Goal: Task Accomplishment & Management: Complete application form

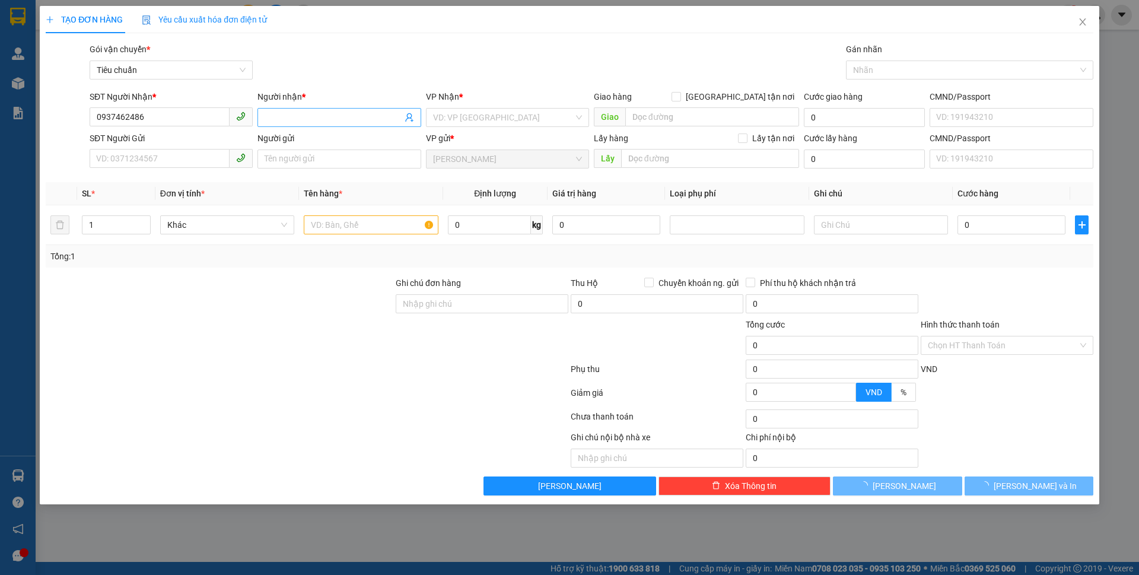
type input "0937462486"
click at [261, 110] on span at bounding box center [338, 117] width 163 height 19
click at [269, 120] on input "Người nhận *" at bounding box center [333, 117] width 137 height 13
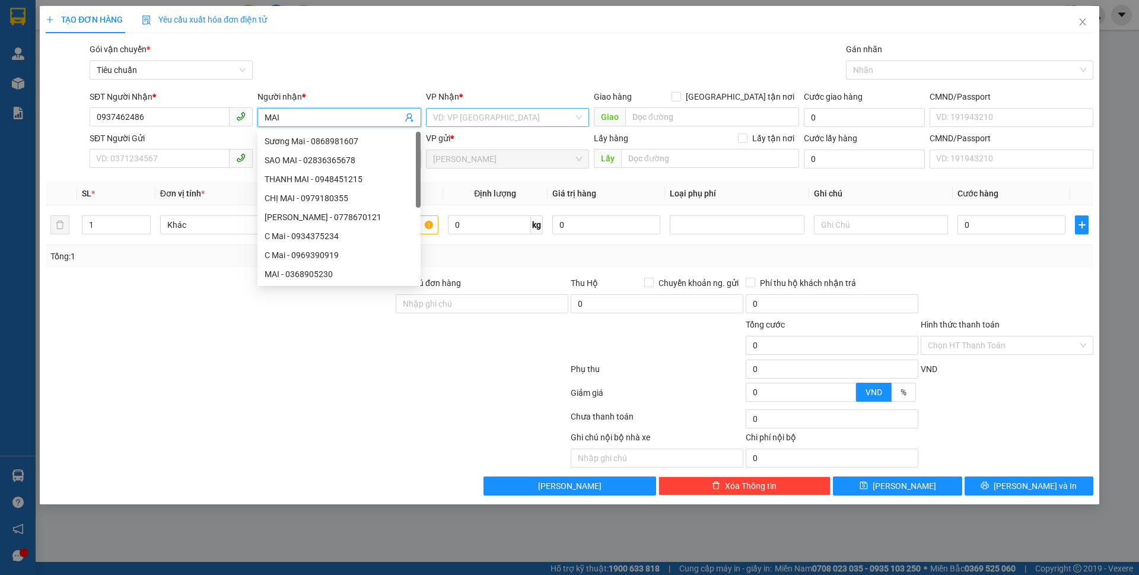
type input "MAI"
click at [491, 122] on input "search" at bounding box center [503, 118] width 141 height 18
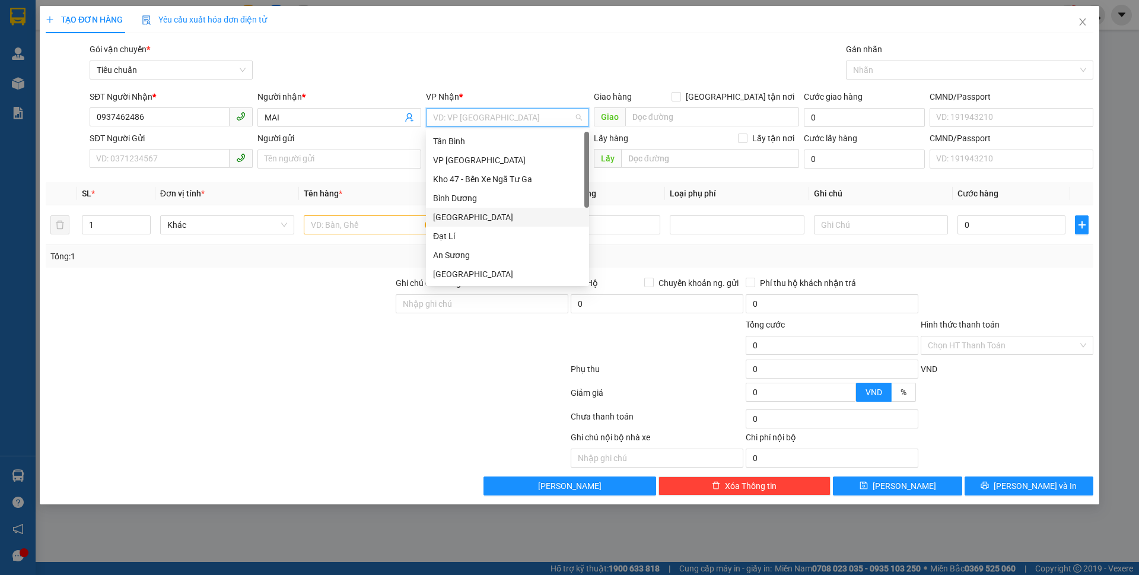
drag, startPoint x: 437, startPoint y: 214, endPoint x: 283, endPoint y: 170, distance: 159.6
click at [435, 212] on div "[GEOGRAPHIC_DATA]" at bounding box center [507, 217] width 149 height 13
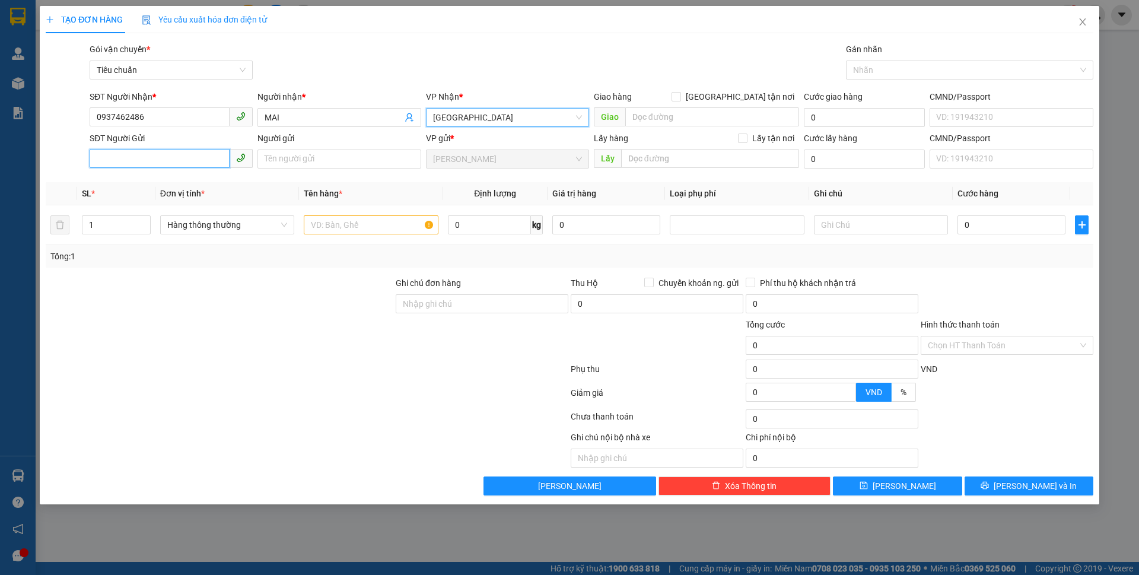
click at [185, 153] on input "SĐT Người Gửi" at bounding box center [160, 158] width 140 height 19
type input "0828453646"
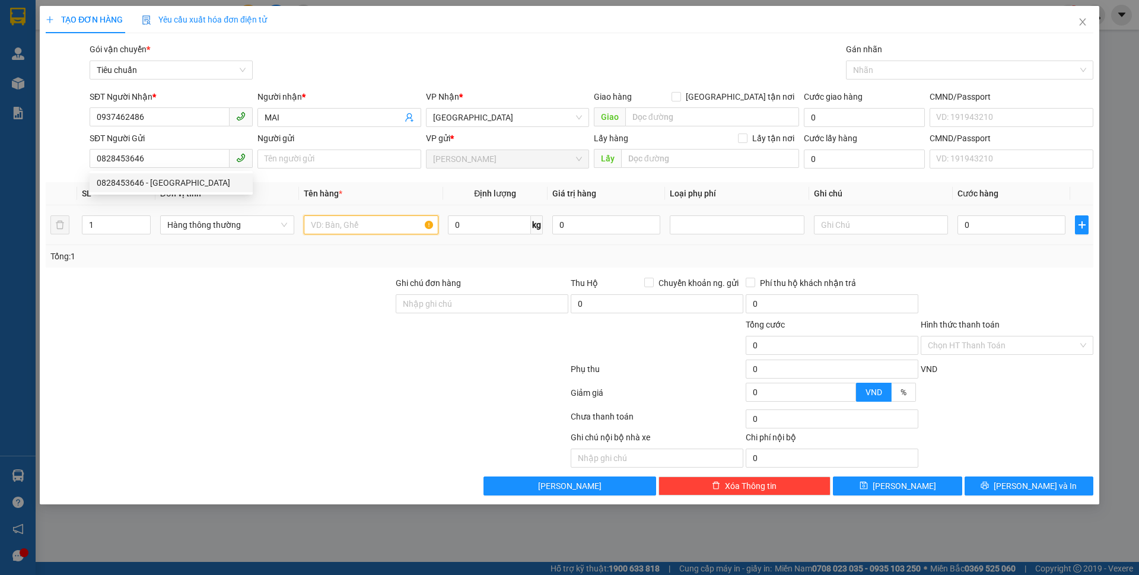
click at [364, 226] on input "text" at bounding box center [371, 224] width 134 height 19
type input "SẦU RIÊNG"
click at [491, 208] on td "0 kg" at bounding box center [495, 225] width 104 height 40
click at [480, 219] on input "0" at bounding box center [489, 224] width 83 height 19
type input "16"
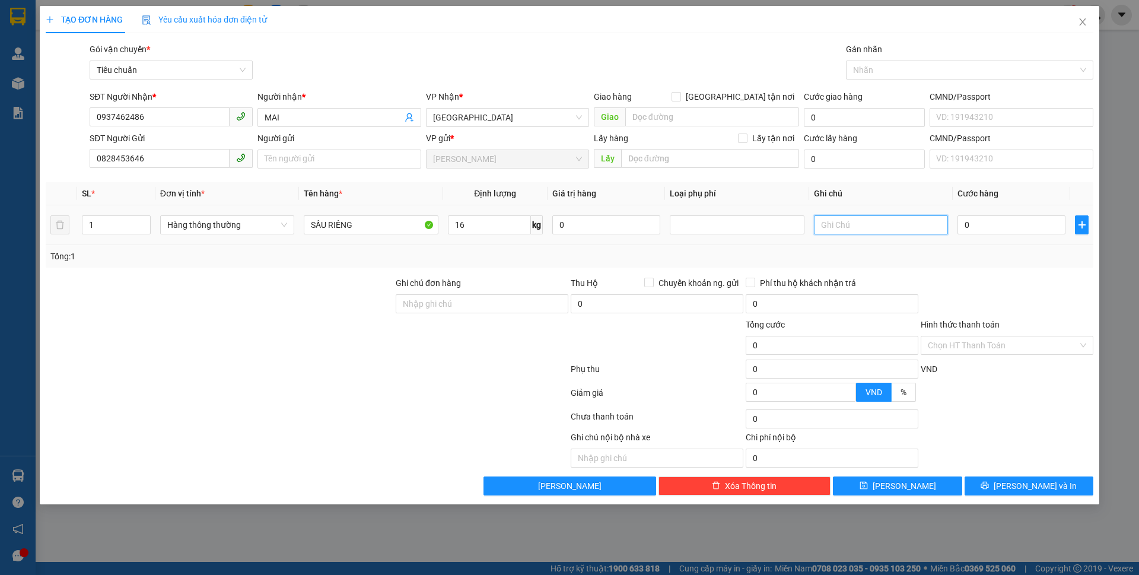
click at [892, 225] on input "text" at bounding box center [881, 224] width 134 height 19
type input "55.000"
type input "TH LIX"
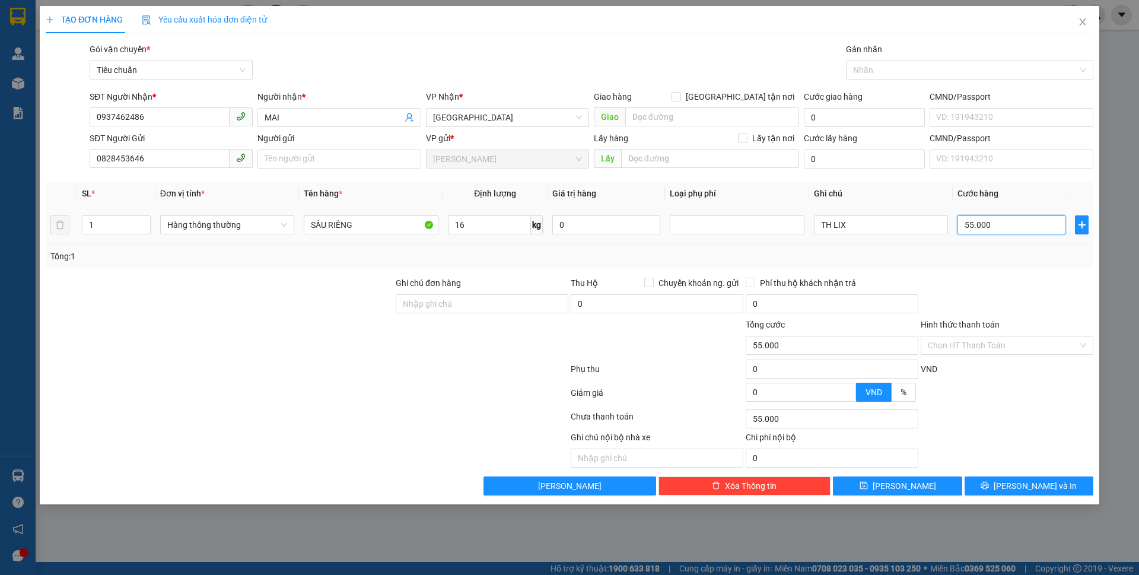
click at [1029, 233] on input "55.000" at bounding box center [1011, 224] width 108 height 19
type input "6"
type input "60"
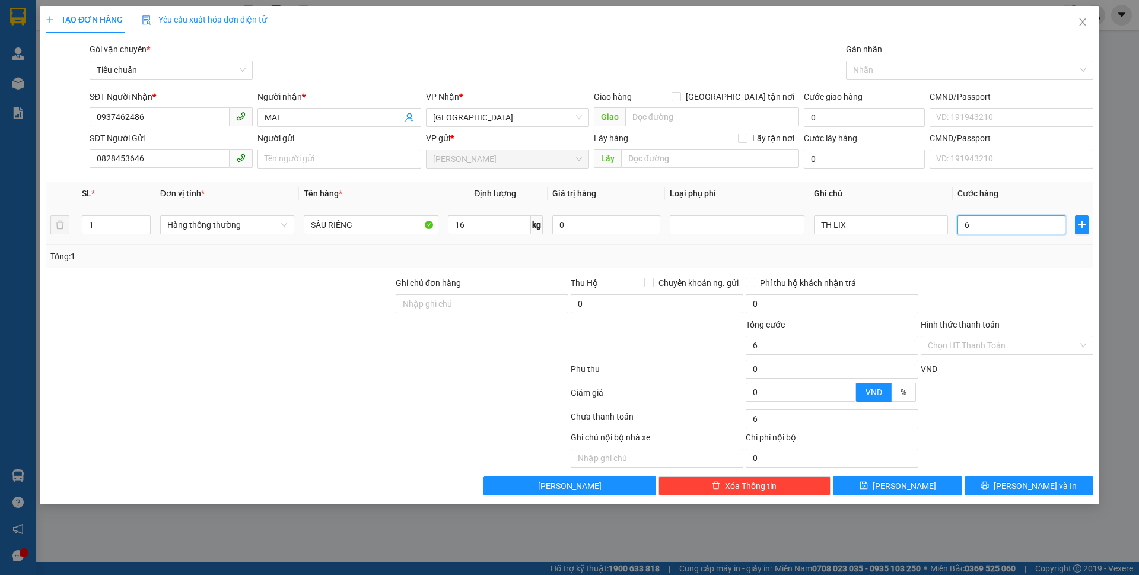
type input "60"
type input "60.000"
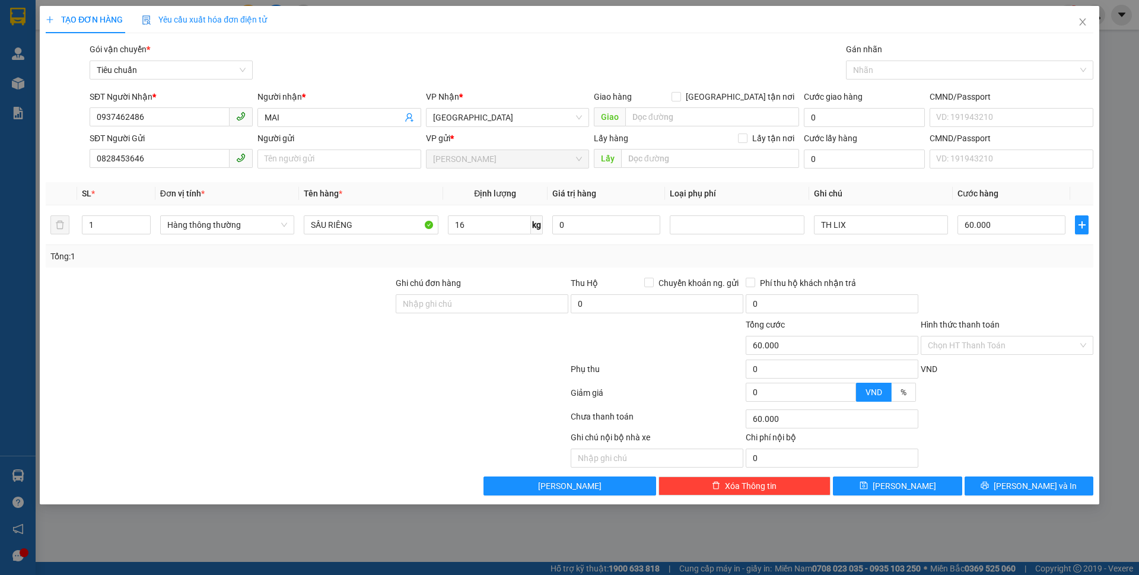
drag, startPoint x: 985, startPoint y: 276, endPoint x: 982, endPoint y: 296, distance: 19.9
click at [983, 288] on div at bounding box center [1006, 297] width 175 height 42
drag, startPoint x: 1034, startPoint y: 487, endPoint x: 785, endPoint y: 344, distance: 287.7
click at [1034, 487] on span "[PERSON_NAME] và In" at bounding box center [1035, 485] width 83 height 13
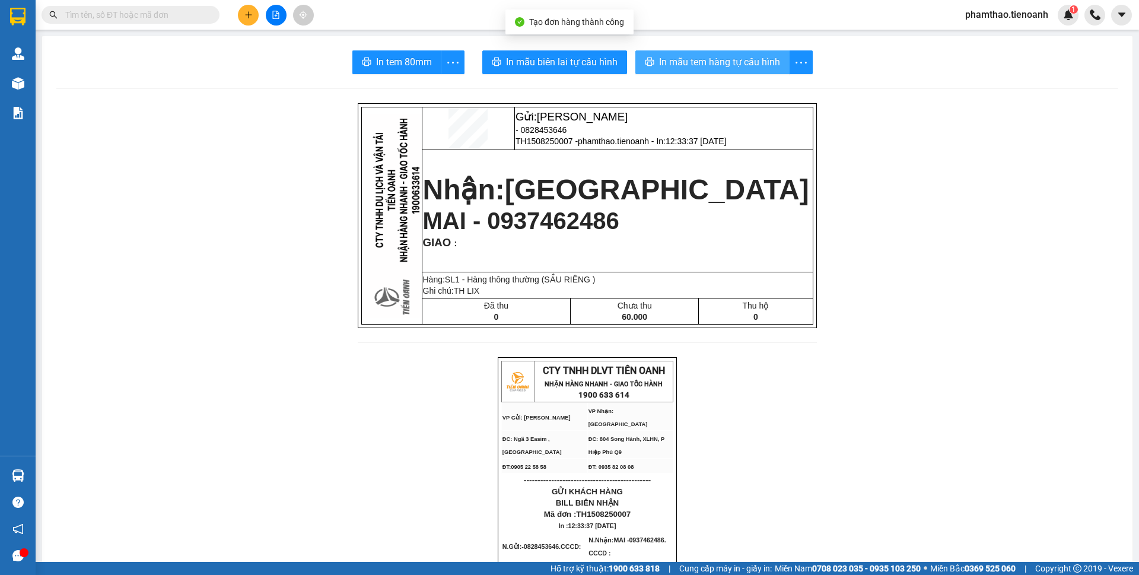
drag, startPoint x: 682, startPoint y: 62, endPoint x: 777, endPoint y: 91, distance: 99.3
click at [684, 63] on span "In mẫu tem hàng tự cấu hình" at bounding box center [719, 62] width 121 height 15
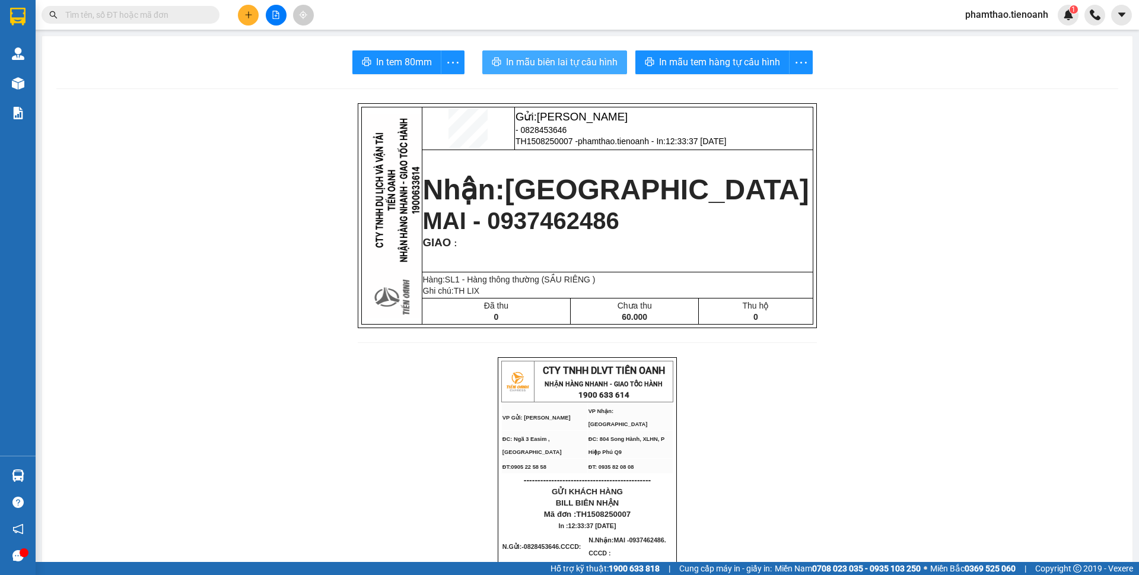
drag, startPoint x: 590, startPoint y: 66, endPoint x: 827, endPoint y: 24, distance: 241.1
click at [599, 62] on span "In mẫu biên lai tự cấu hình" at bounding box center [562, 62] width 112 height 15
